Goal: Transaction & Acquisition: Download file/media

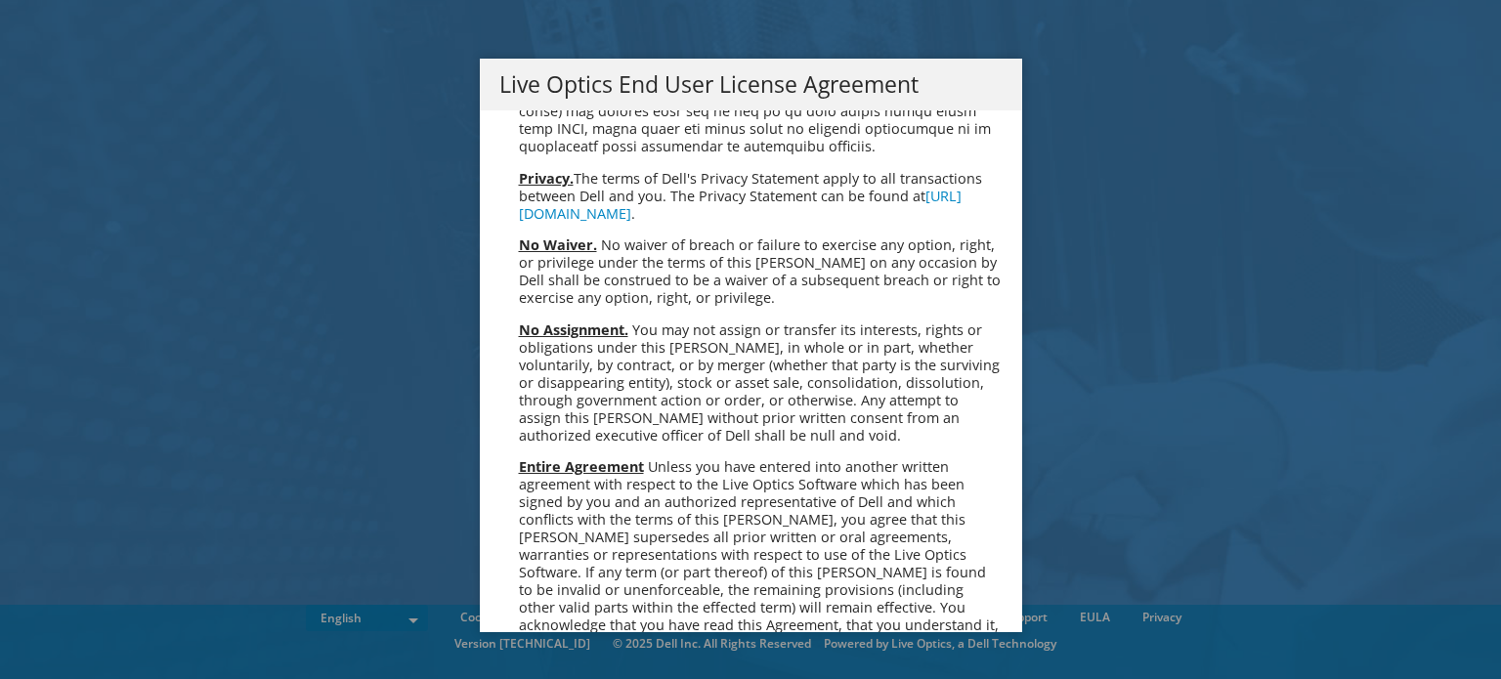
scroll to position [7391, 0]
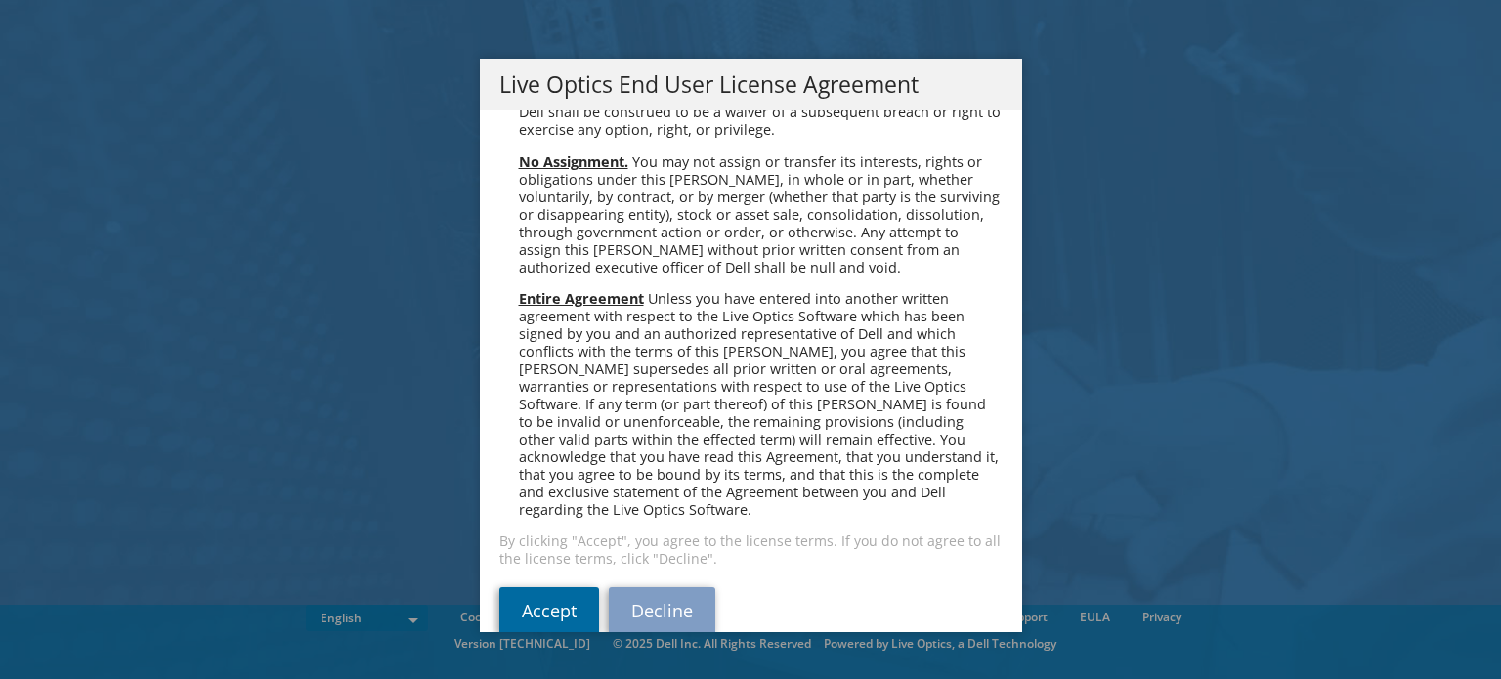
click at [524, 587] on link "Accept" at bounding box center [549, 610] width 100 height 47
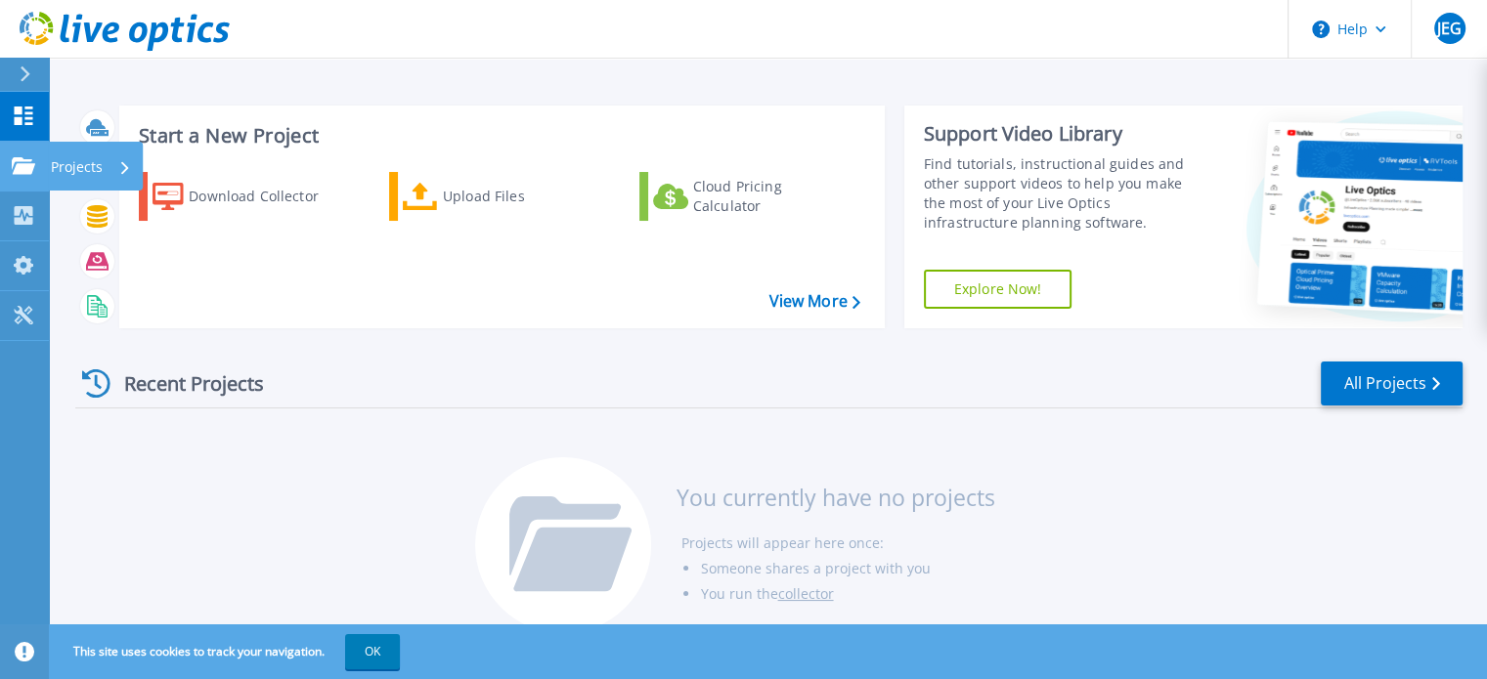
click at [30, 166] on icon at bounding box center [23, 165] width 23 height 17
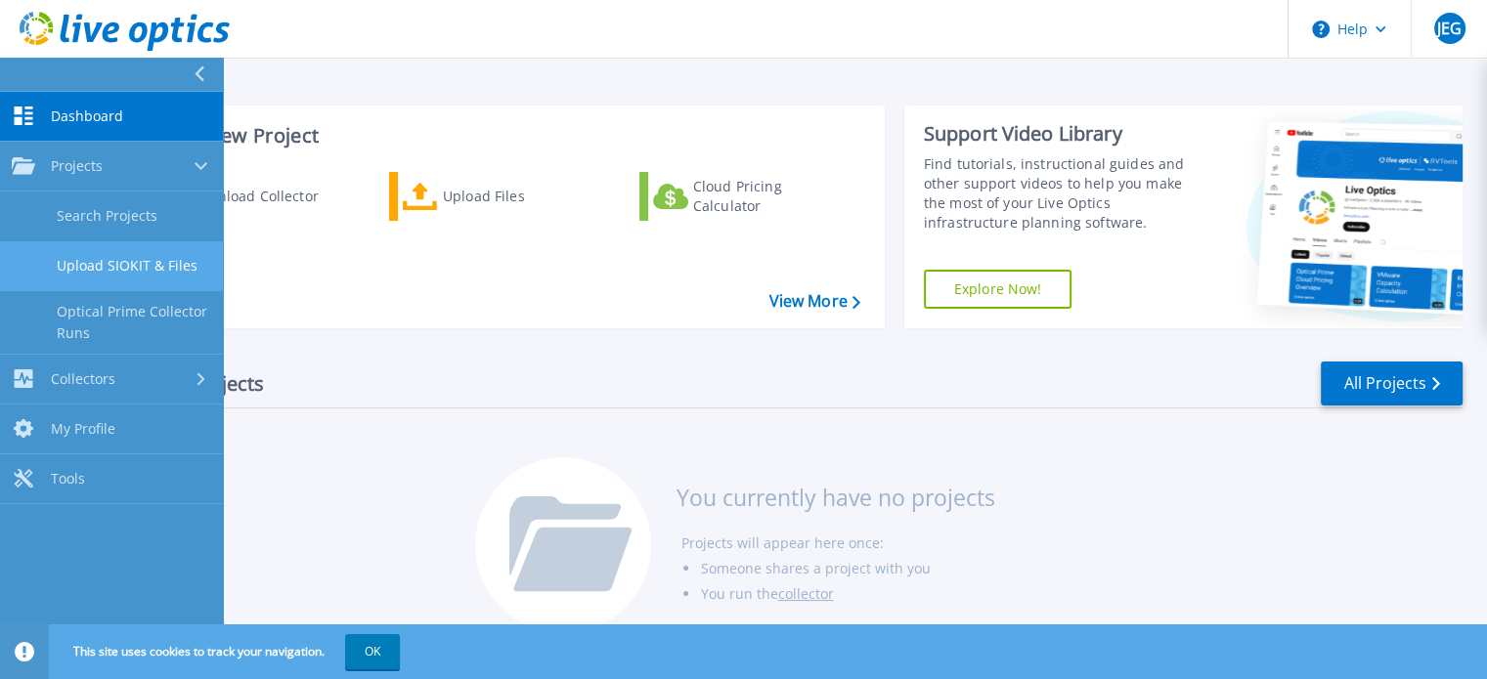
click at [180, 270] on link "Upload SIOKIT & Files" at bounding box center [111, 266] width 223 height 50
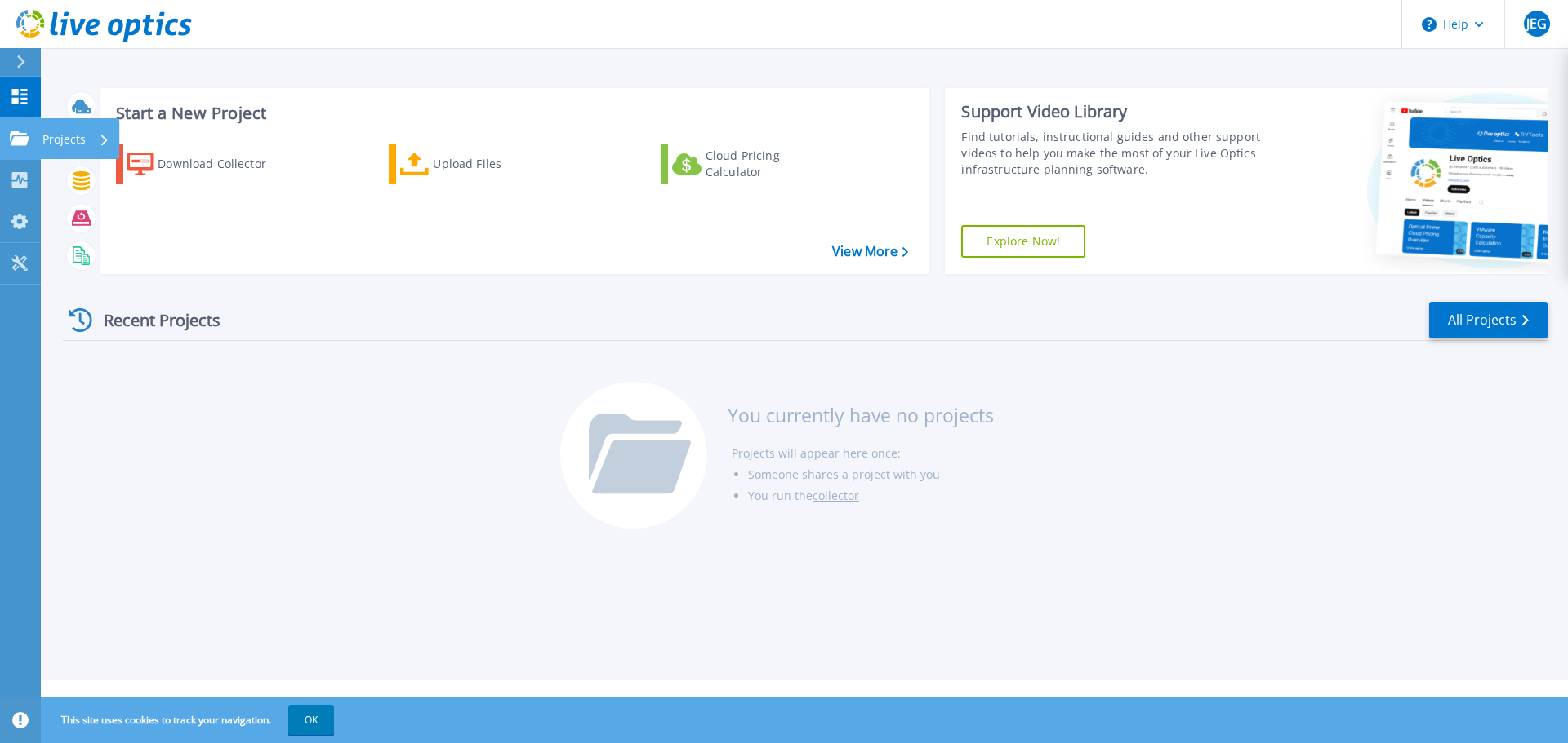
click at [65, 139] on p "Projects" at bounding box center [64, 139] width 43 height 43
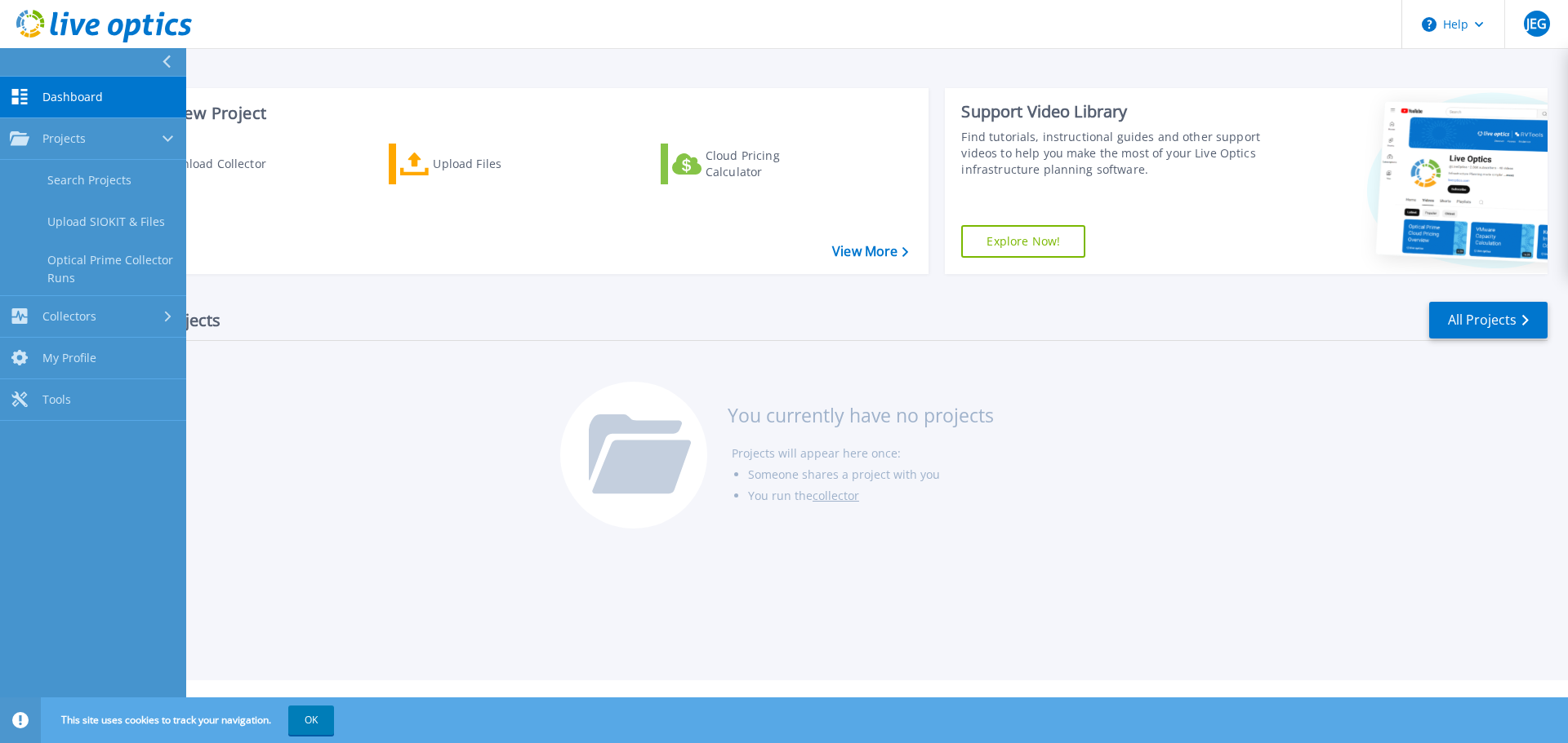
click at [590, 466] on icon at bounding box center [635, 447] width 93 height 66
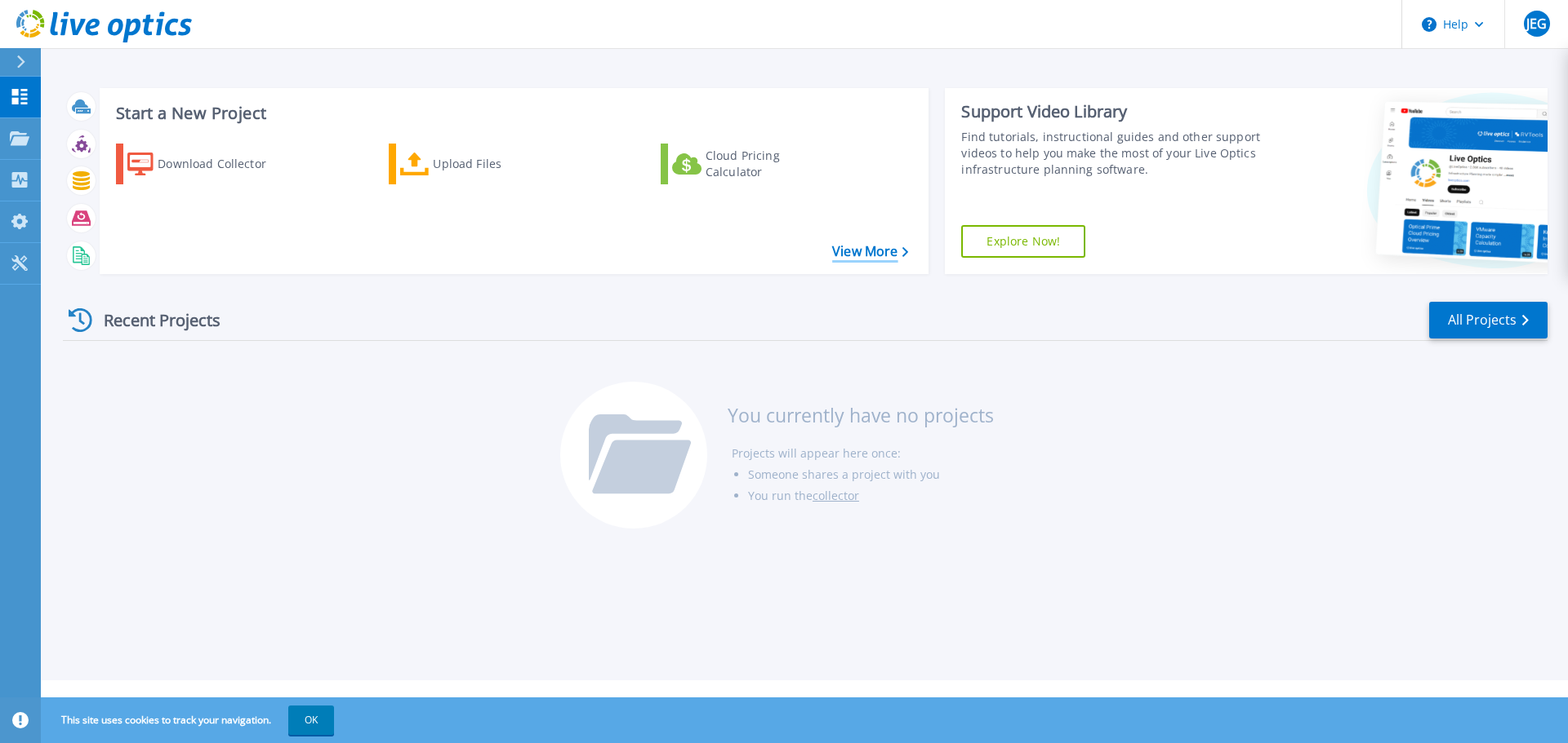
click at [860, 256] on link "View More" at bounding box center [870, 251] width 76 height 16
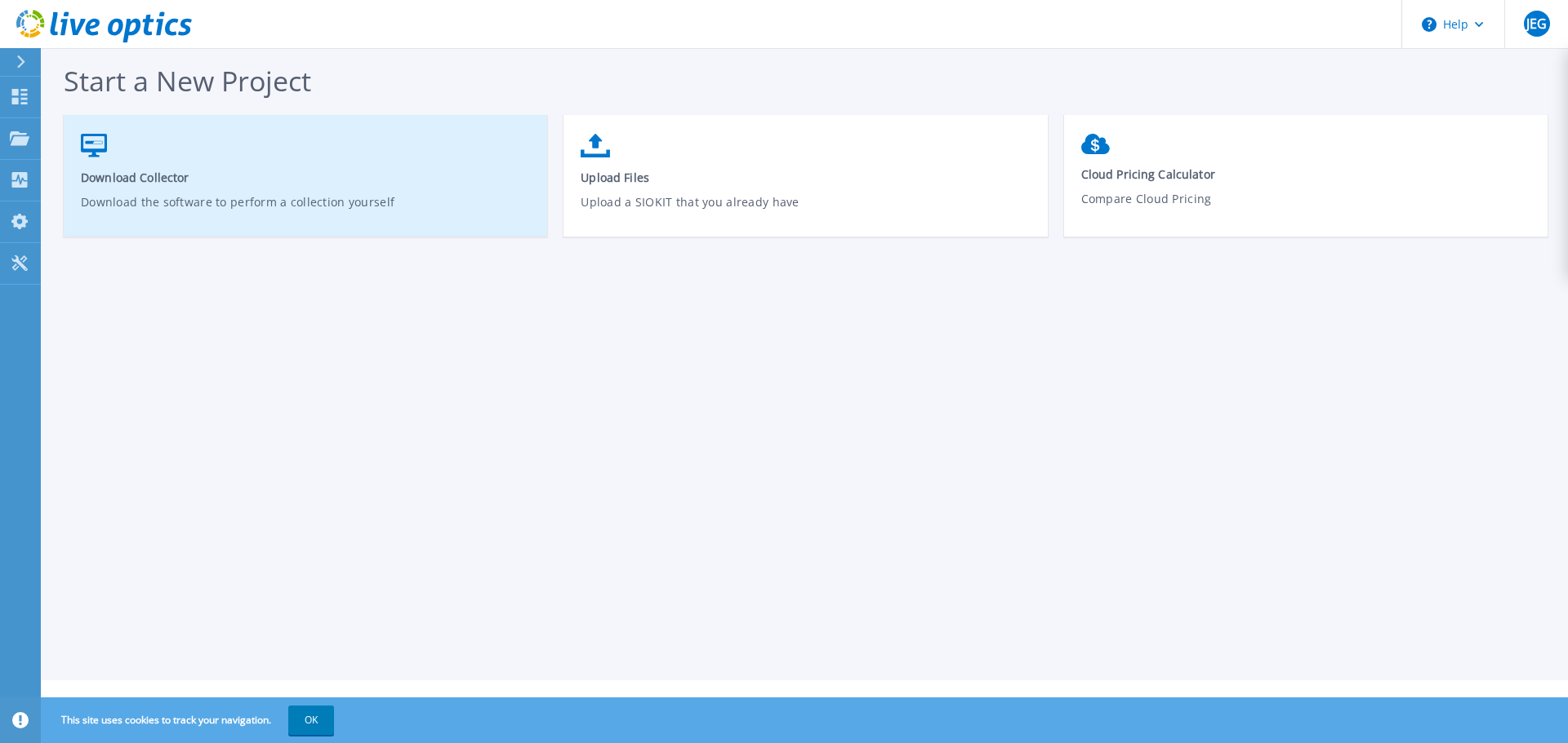
click at [167, 184] on span "Download Collector" at bounding box center [306, 177] width 450 height 16
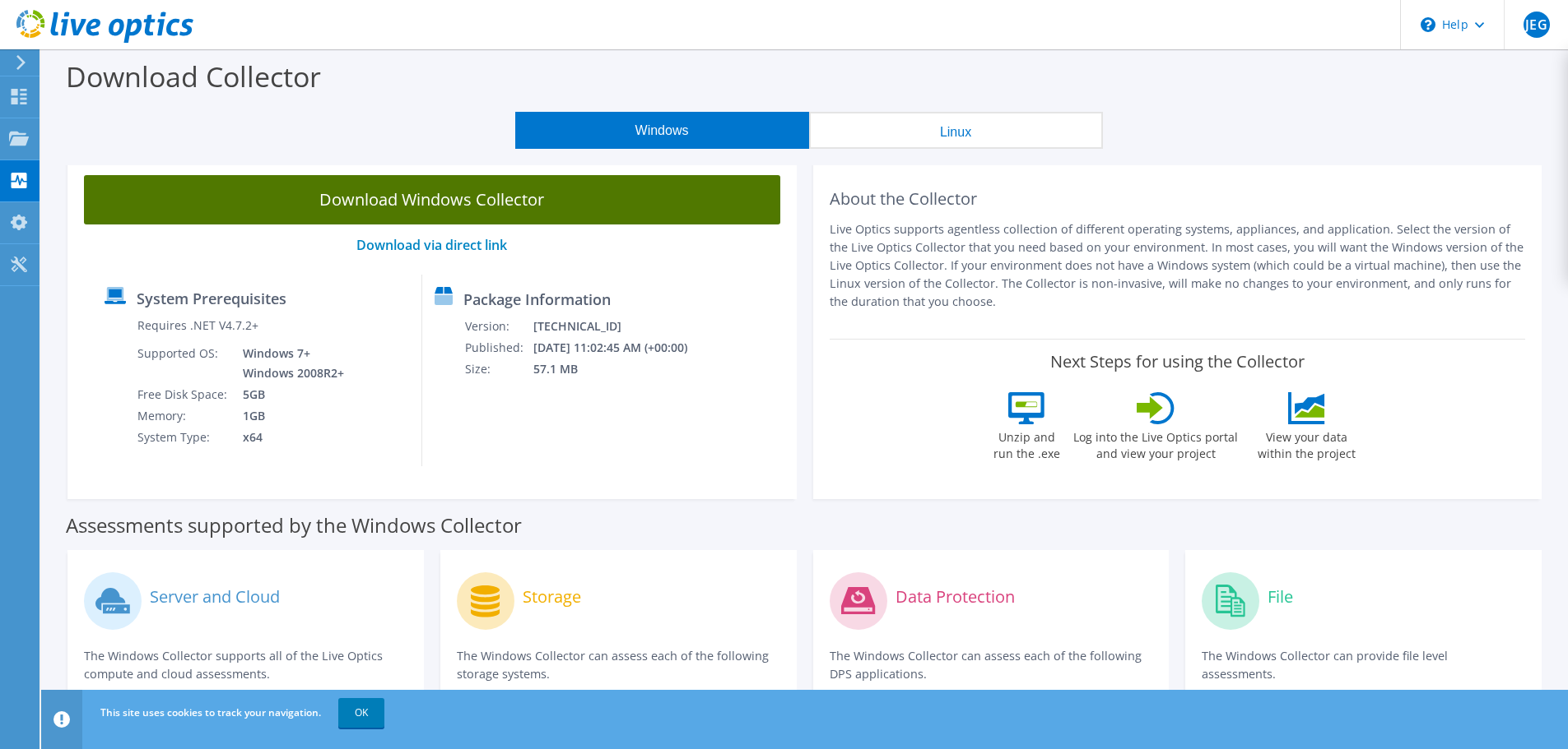
click at [574, 201] on link "Download Windows Collector" at bounding box center [432, 199] width 696 height 50
